Goal: Information Seeking & Learning: Find specific fact

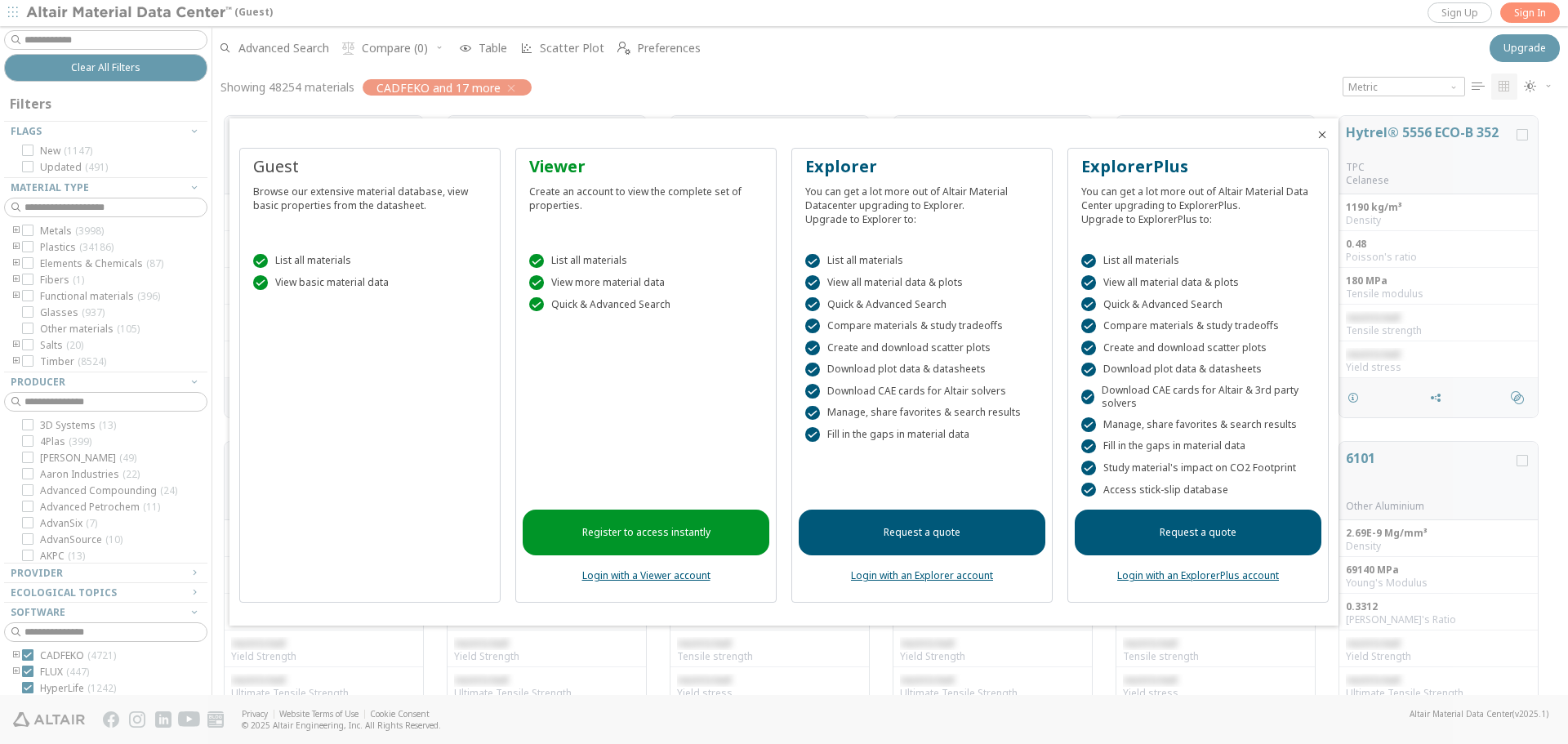
scroll to position [579, 1343]
click at [1321, 136] on icon "Close" at bounding box center [1322, 135] width 13 height 13
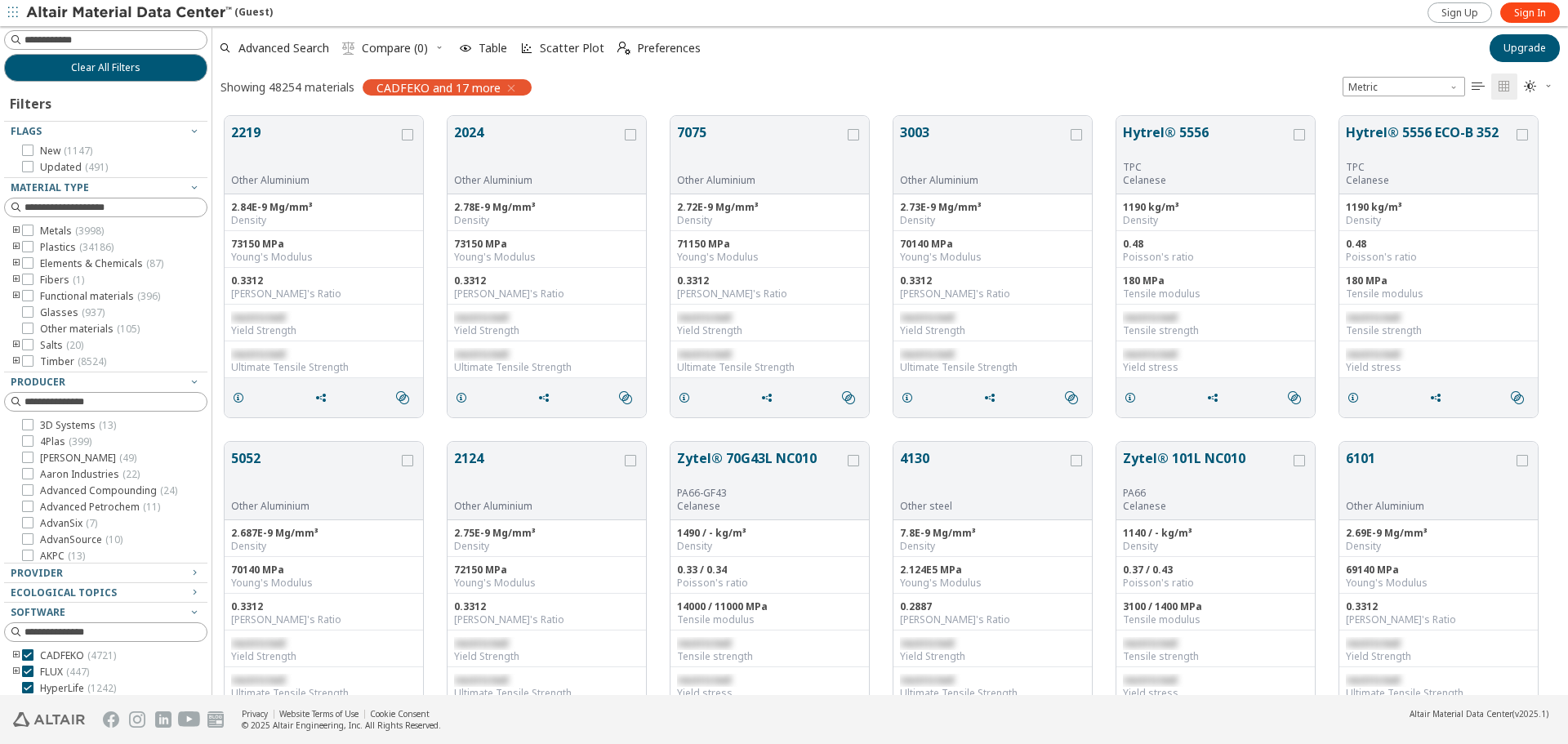
click at [14, 234] on icon "toogle group" at bounding box center [16, 231] width 11 height 13
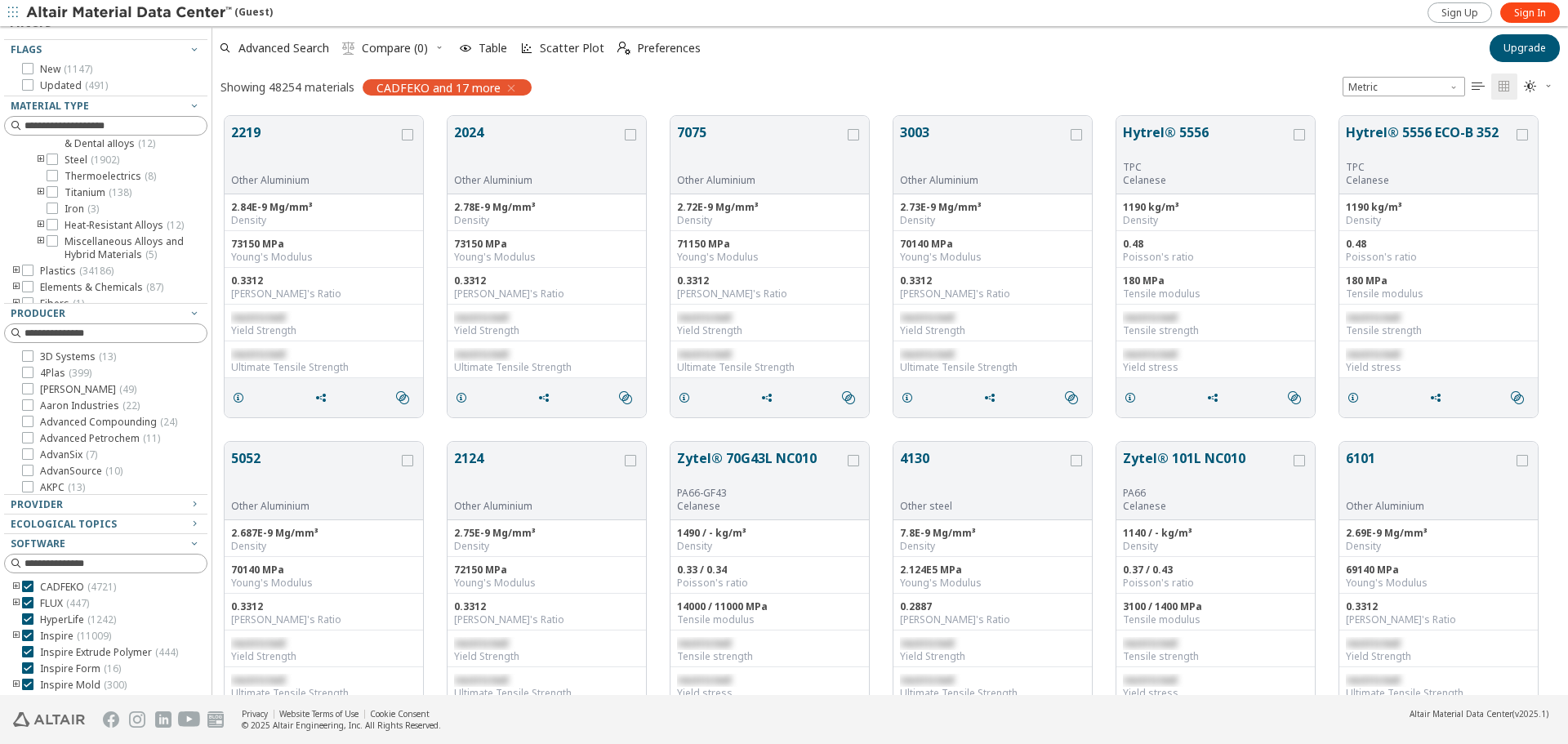
scroll to position [254, 0]
click at [50, 217] on icon at bounding box center [52, 211] width 11 height 11
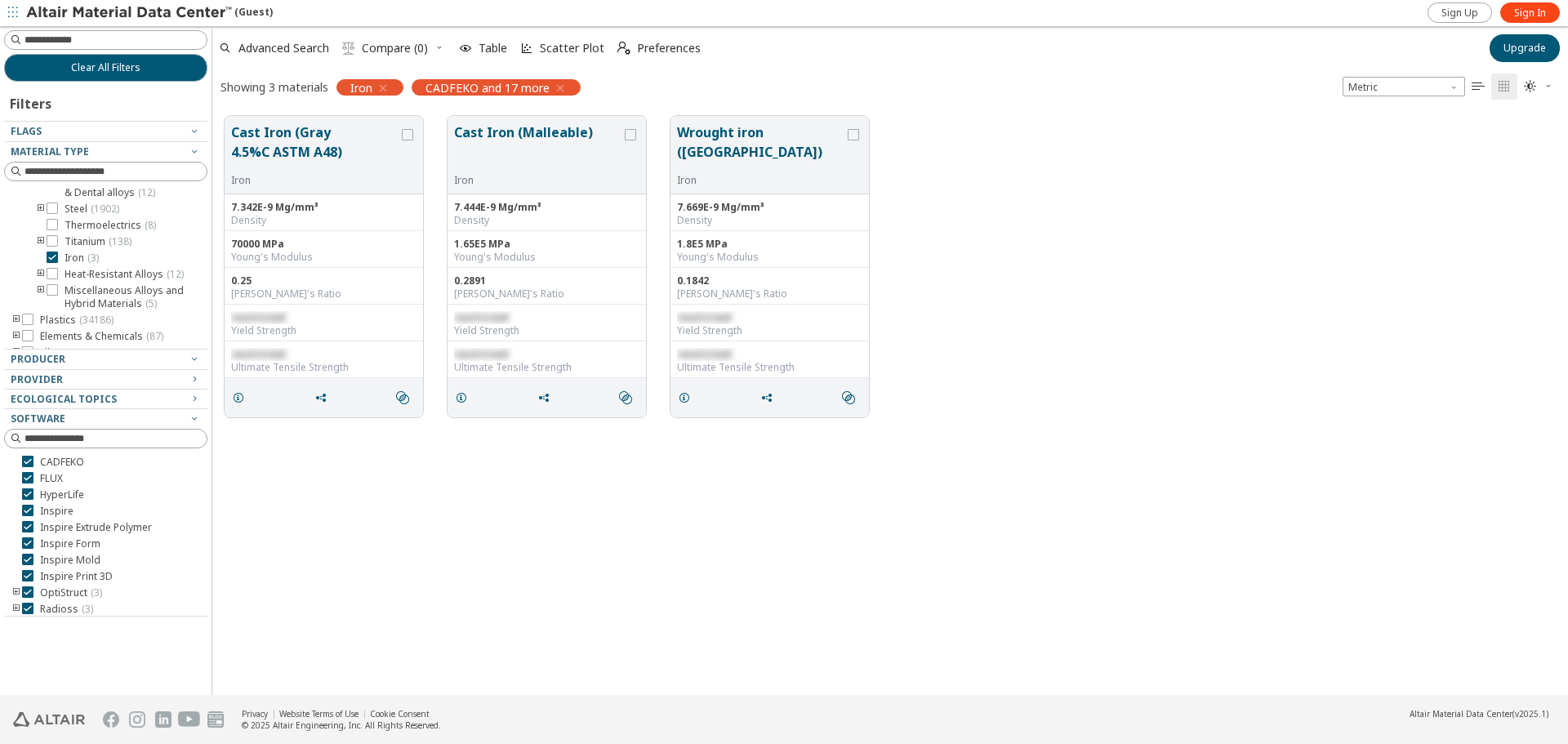
click at [390, 90] on icon "button" at bounding box center [383, 88] width 13 height 13
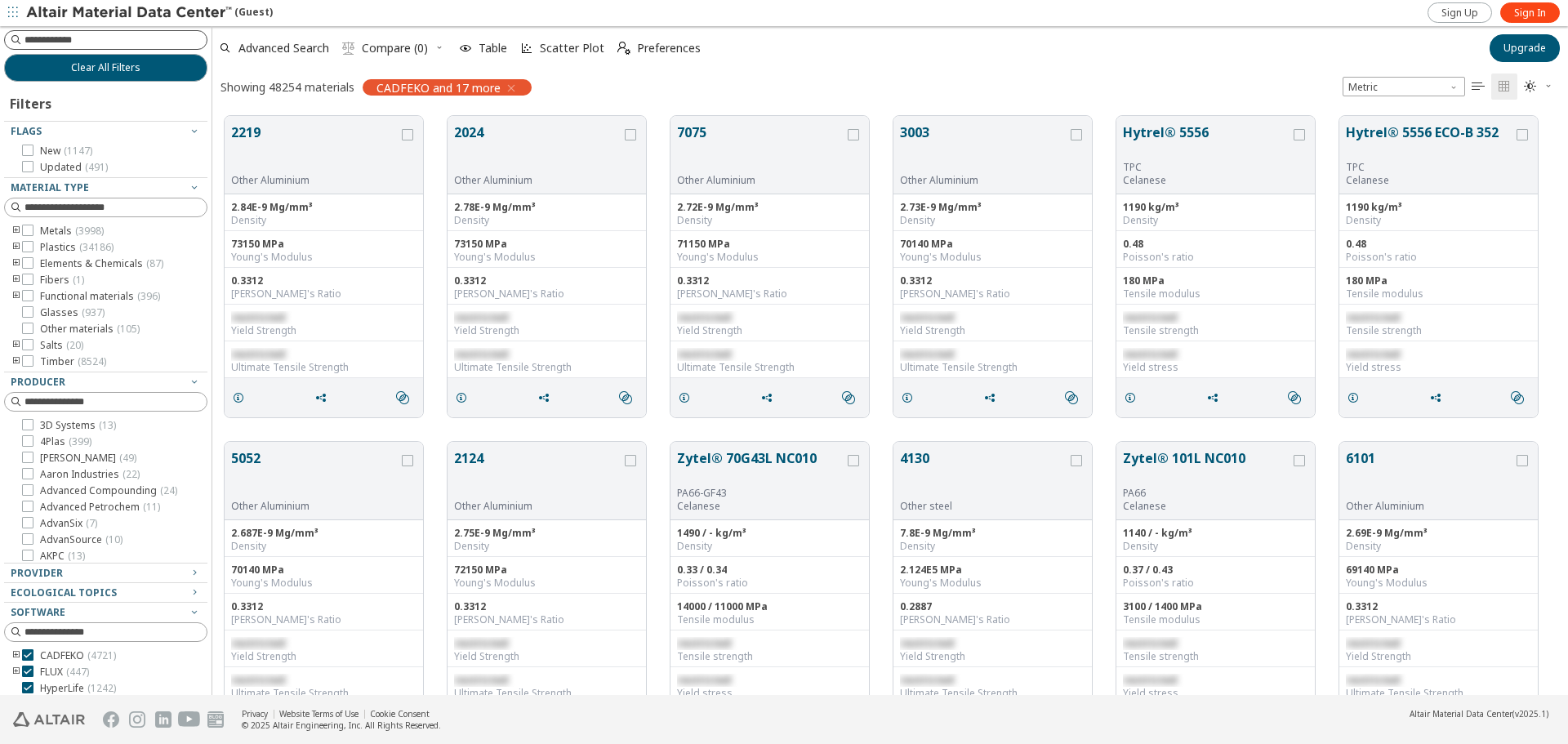
click at [39, 45] on input at bounding box center [115, 40] width 182 height 17
type input "****"
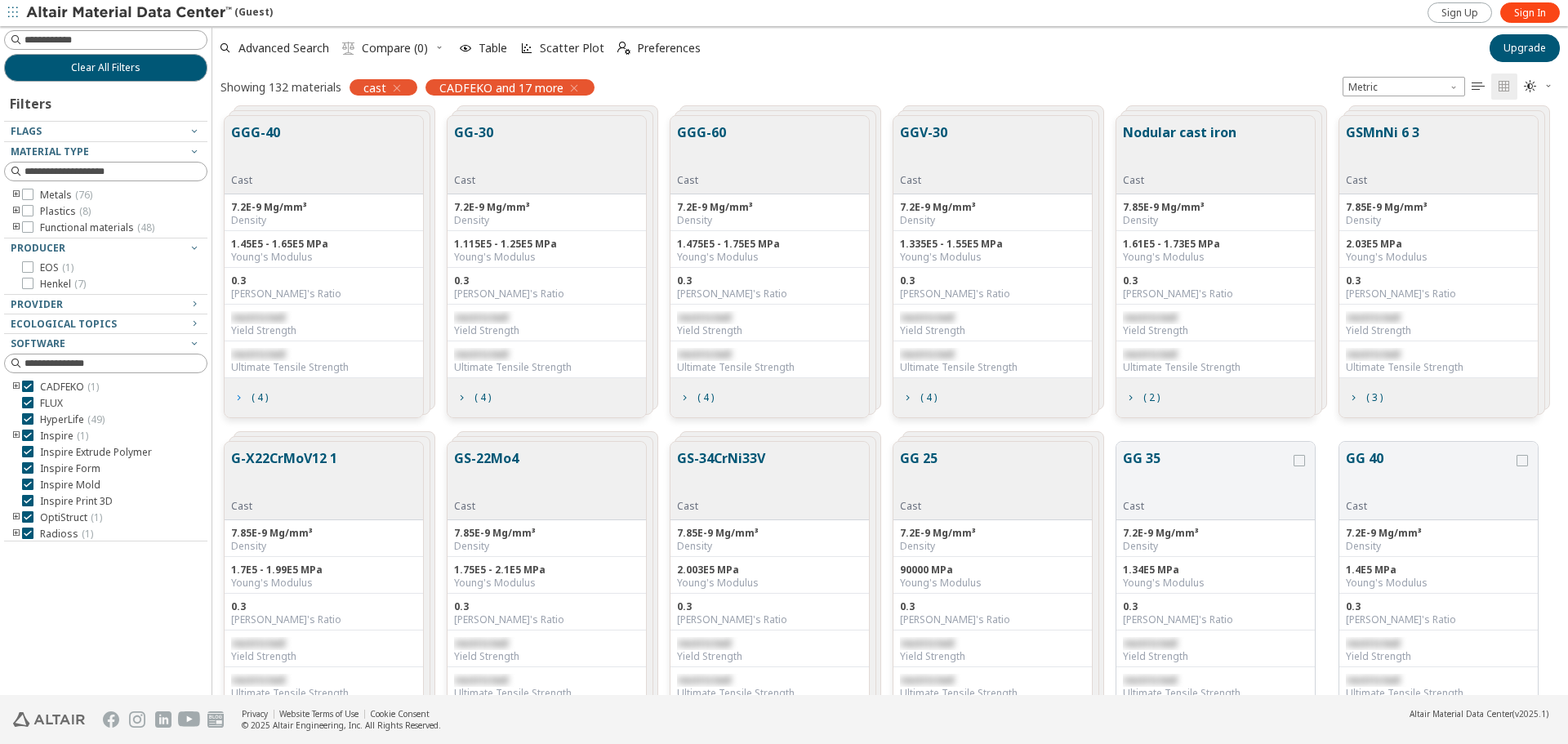
click at [236, 397] on icon "grid" at bounding box center [238, 398] width 13 height 13
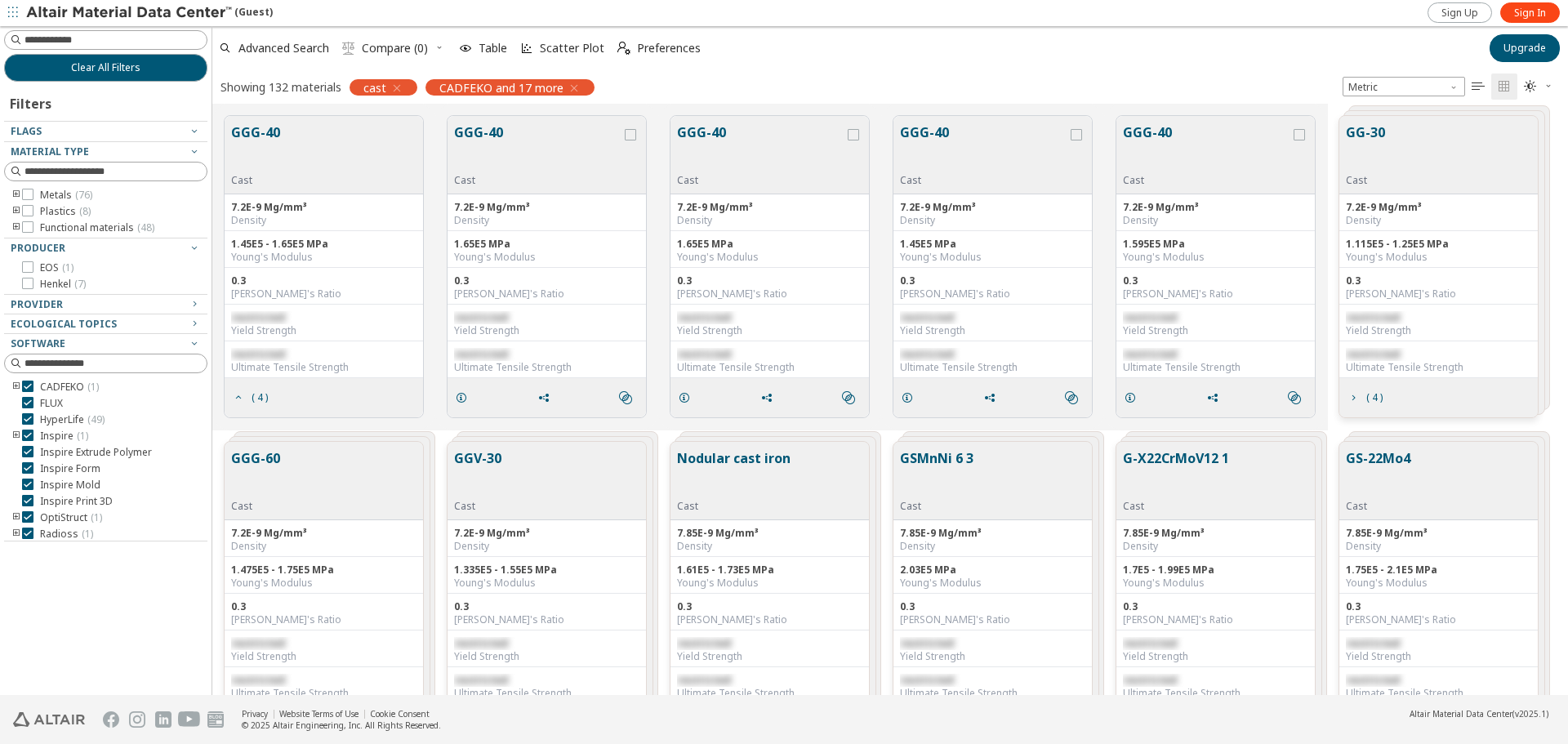
click at [256, 142] on button "GGG-40" at bounding box center [255, 148] width 49 height 51
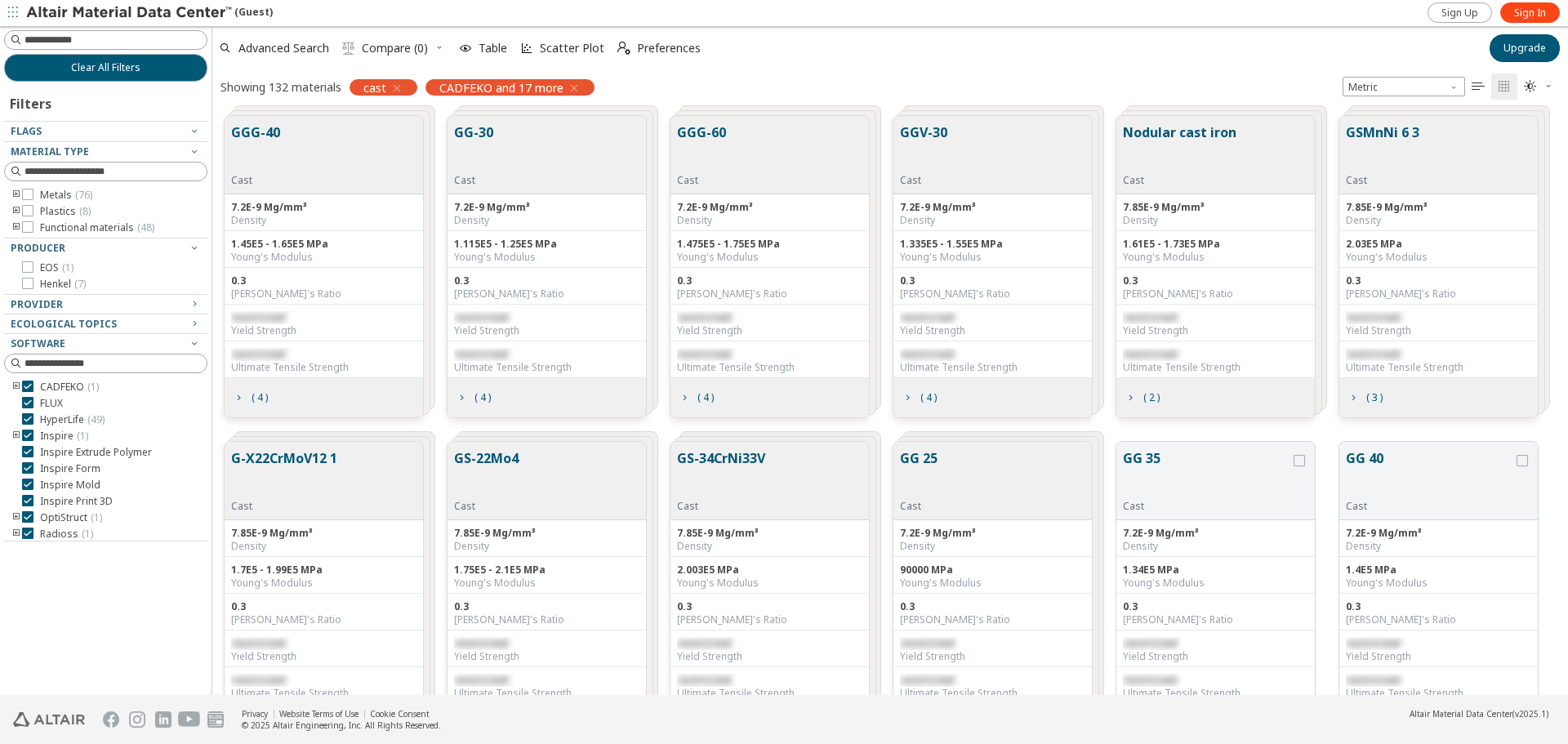
click at [265, 270] on div "0.3 [PERSON_NAME]'s Ratio" at bounding box center [323, 286] width 198 height 36
click at [260, 395] on span "( 4 )" at bounding box center [260, 398] width 17 height 10
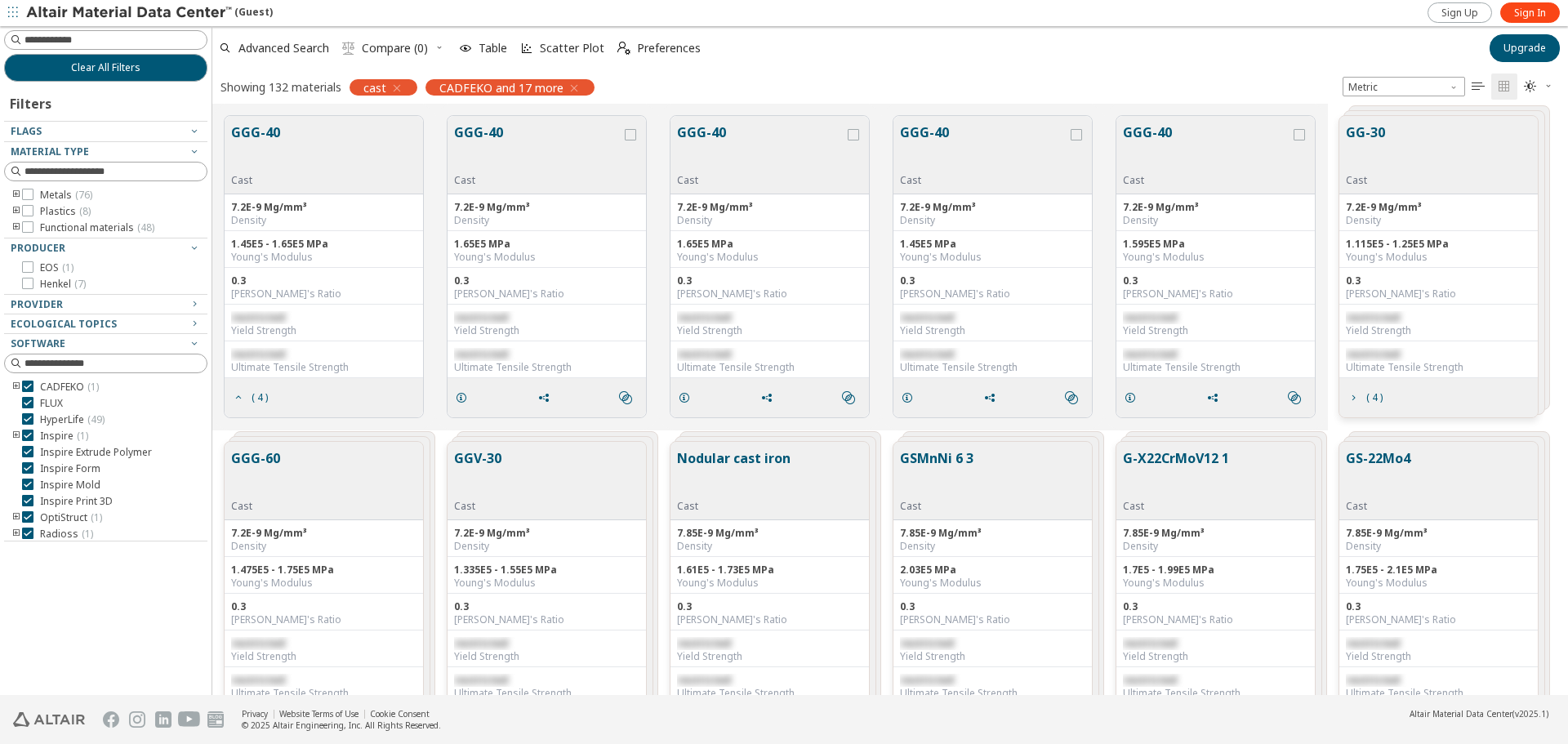
click at [261, 136] on button "GGG-40" at bounding box center [255, 148] width 49 height 51
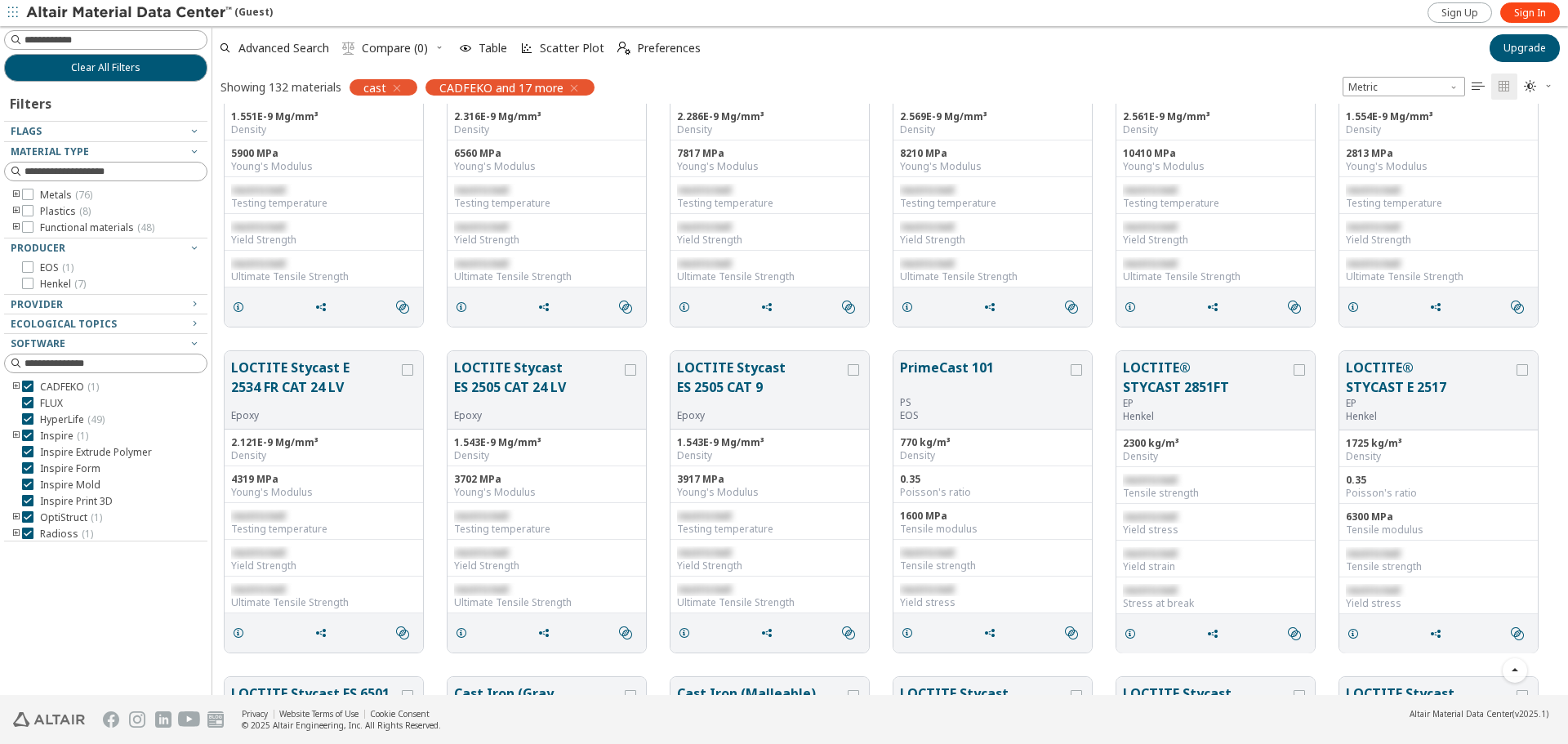
scroll to position [4004, 0]
